Goal: Task Accomplishment & Management: Complete application form

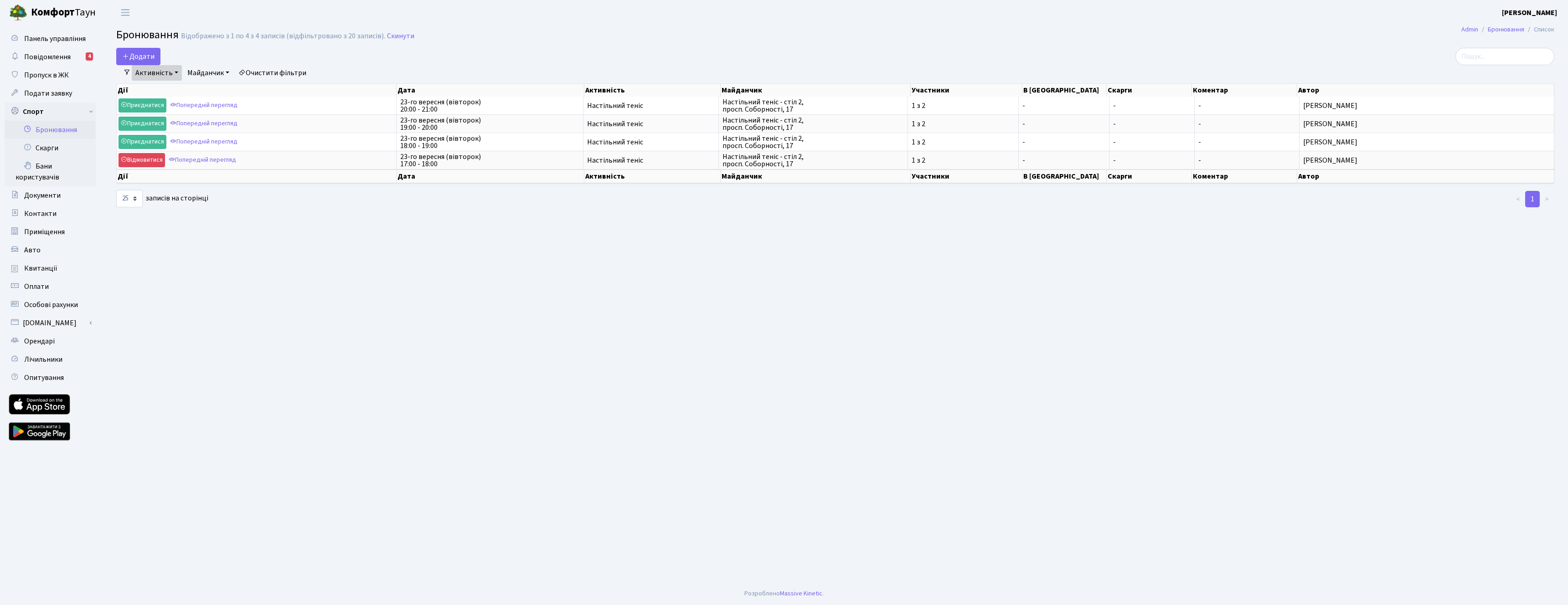
select select "25"
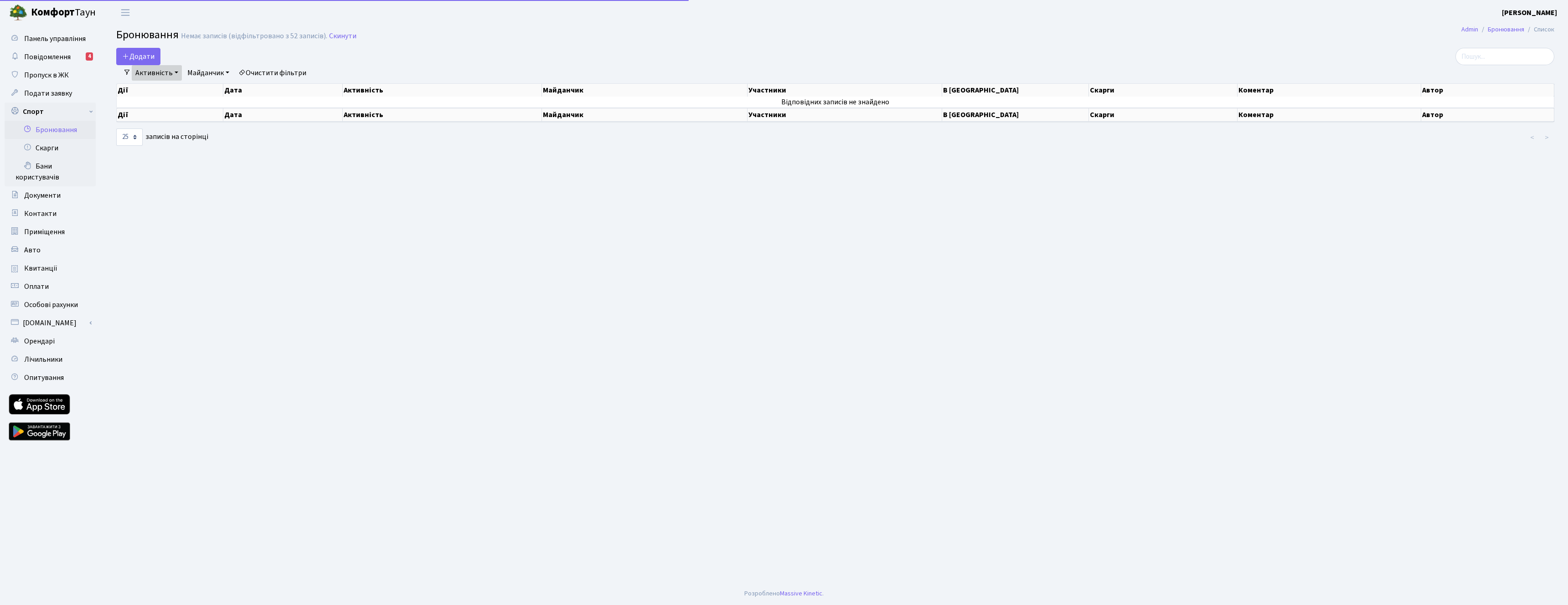
select select "25"
click at [129, 58] on button "Додати" at bounding box center [138, 57] width 44 height 17
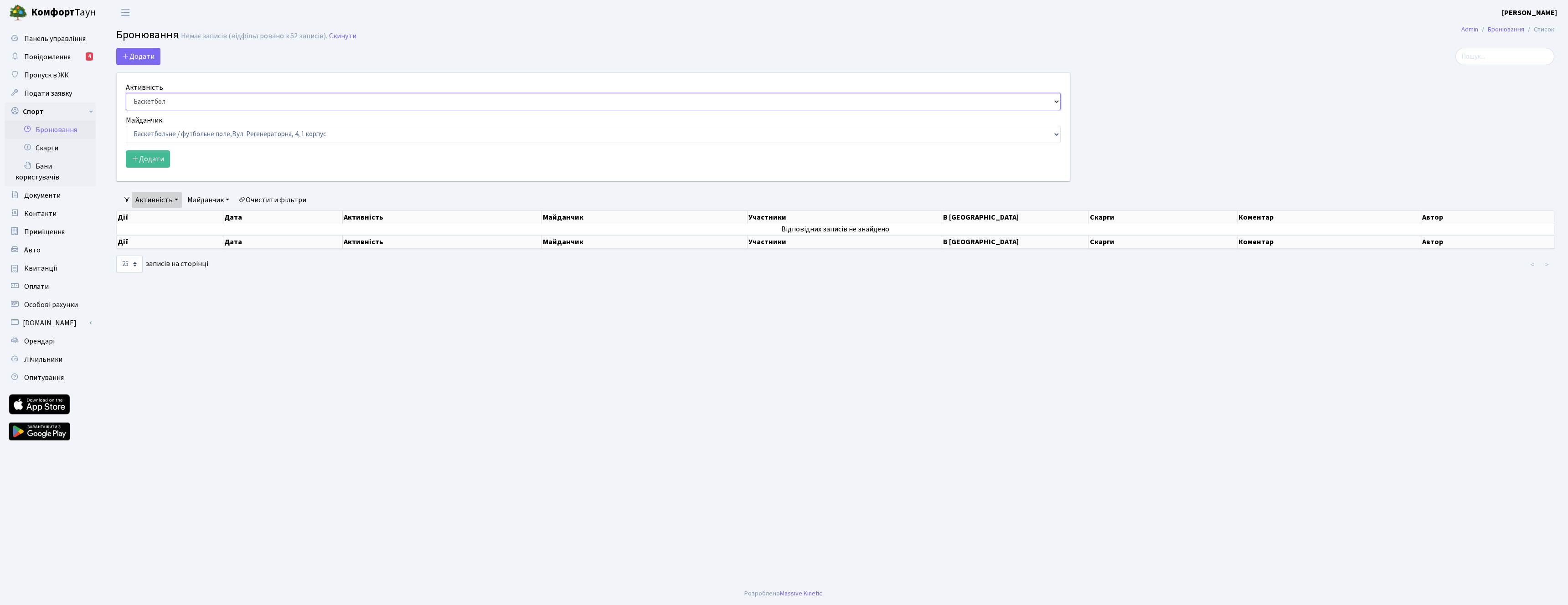
click at [159, 94] on select "Баскетбол Волейбол Йога Катання на роликах Настільний теніс Теніс Футбол Фітнес" at bounding box center [593, 102] width 935 height 17
select select "7"
click at [126, 93] on select "Баскетбол Волейбол Йога Катання на роликах Настільний теніс Теніс Футбол Фітнес" at bounding box center [593, 102] width 935 height 17
click at [197, 137] on select "Баскетбольне / футбольне поле, Вул. Регенераторна, 4, 1 корпус Баскетбольне пол…" at bounding box center [593, 135] width 935 height 17
select select "13"
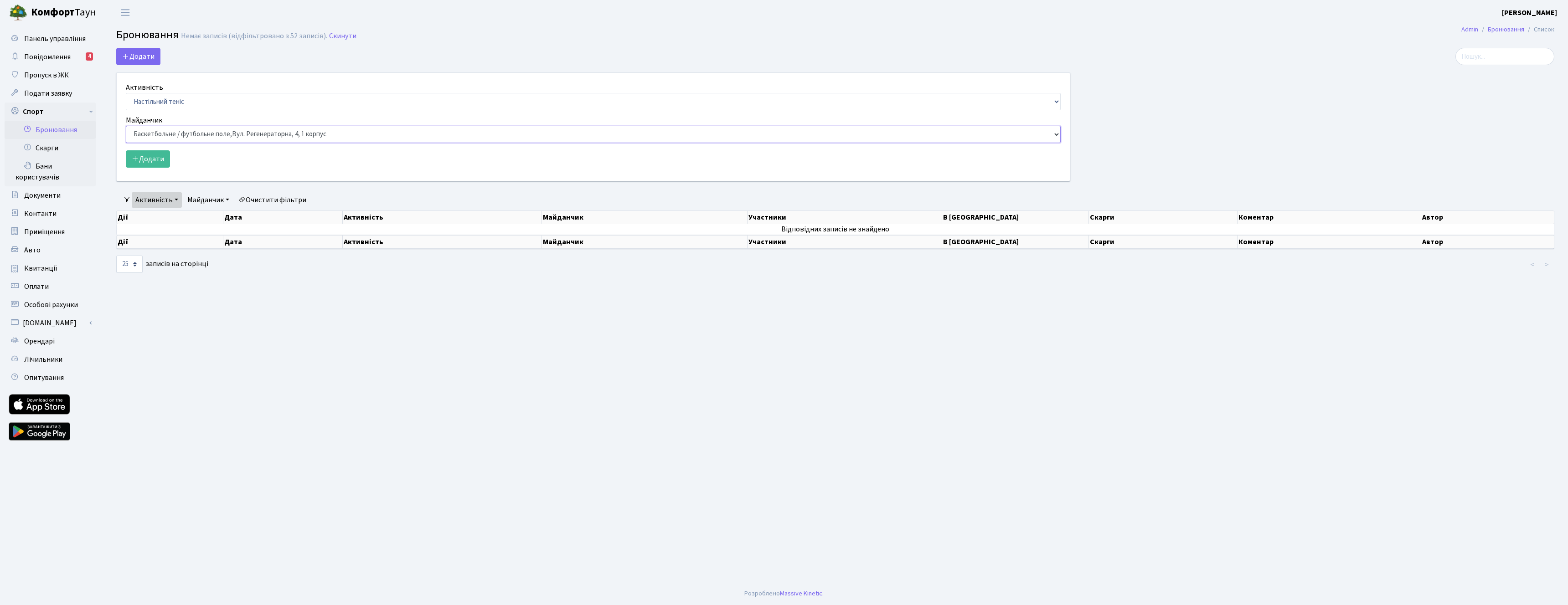
click at [126, 126] on select "Баскетбольне / футбольне поле, Вул. Регенераторна, 4, 1 корпус Баскетбольне пол…" at bounding box center [593, 135] width 935 height 17
click at [154, 159] on button "Додати" at bounding box center [148, 159] width 44 height 17
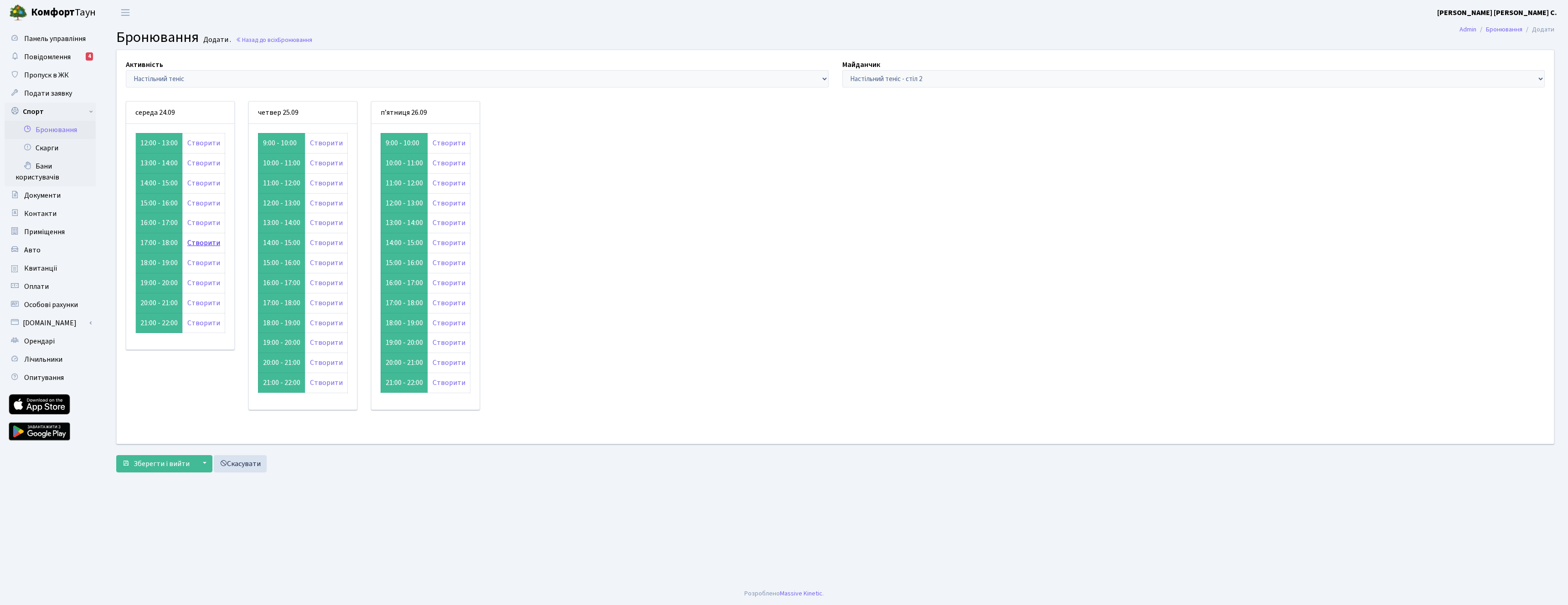
click at [195, 239] on link "Створити" at bounding box center [204, 243] width 33 height 10
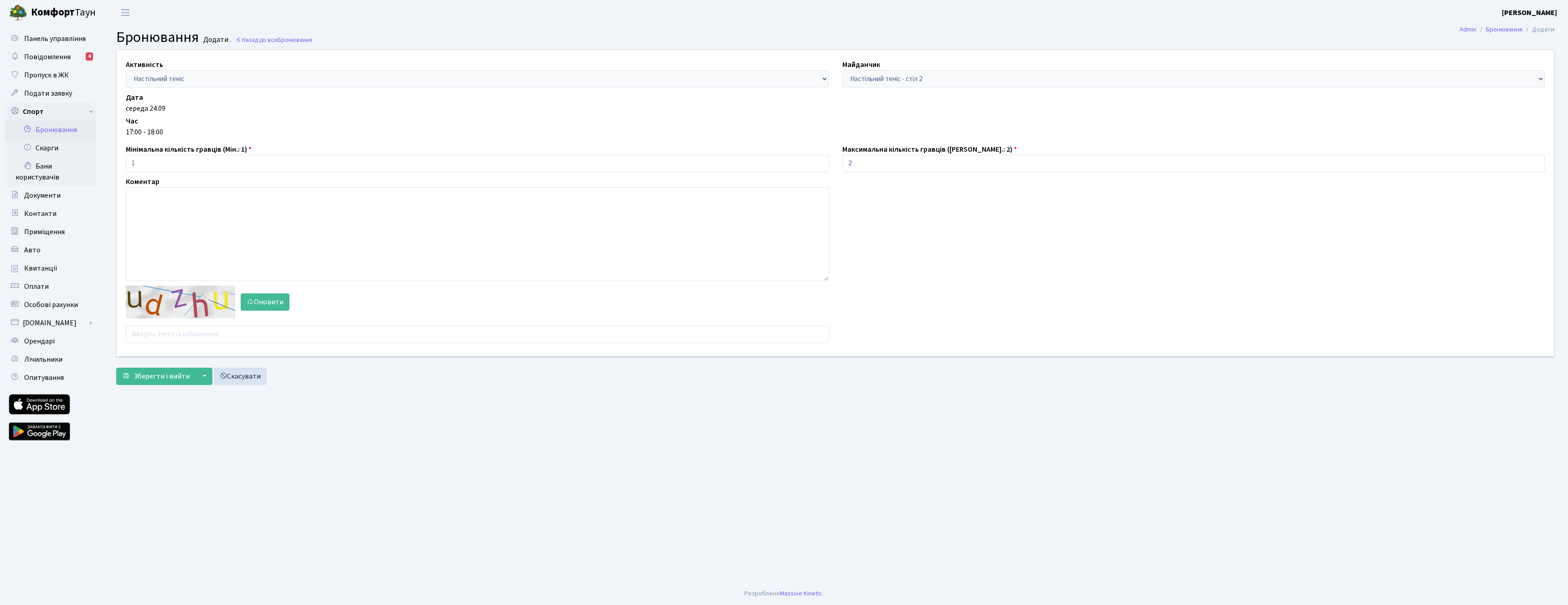
click at [181, 347] on div "Активність - Баскетбол Волейбол Йога Катання на роликах Настільний теніс Теніс …" at bounding box center [835, 203] width 1451 height 306
click at [186, 337] on input "text" at bounding box center [477, 334] width 703 height 17
type input "qtetd"
click at [170, 377] on span "Зберегти і вийти" at bounding box center [161, 376] width 56 height 10
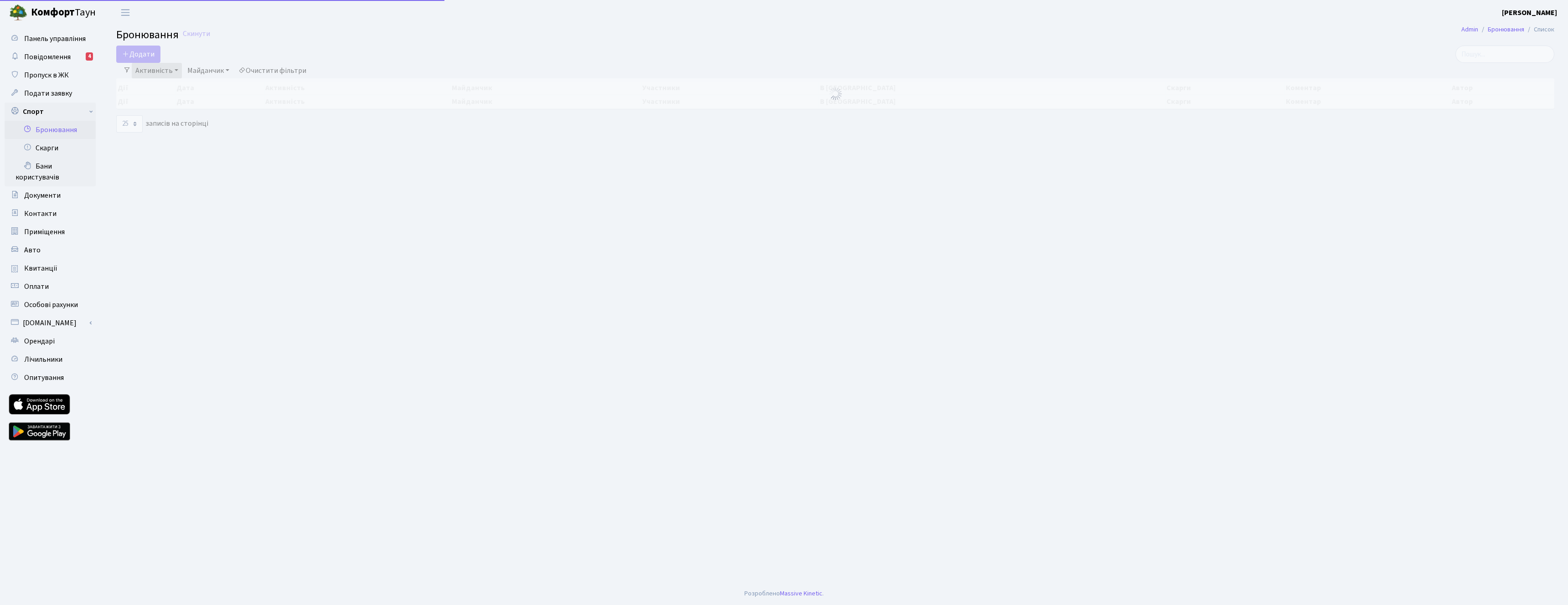
select select "25"
